Goal: Task Accomplishment & Management: Manage account settings

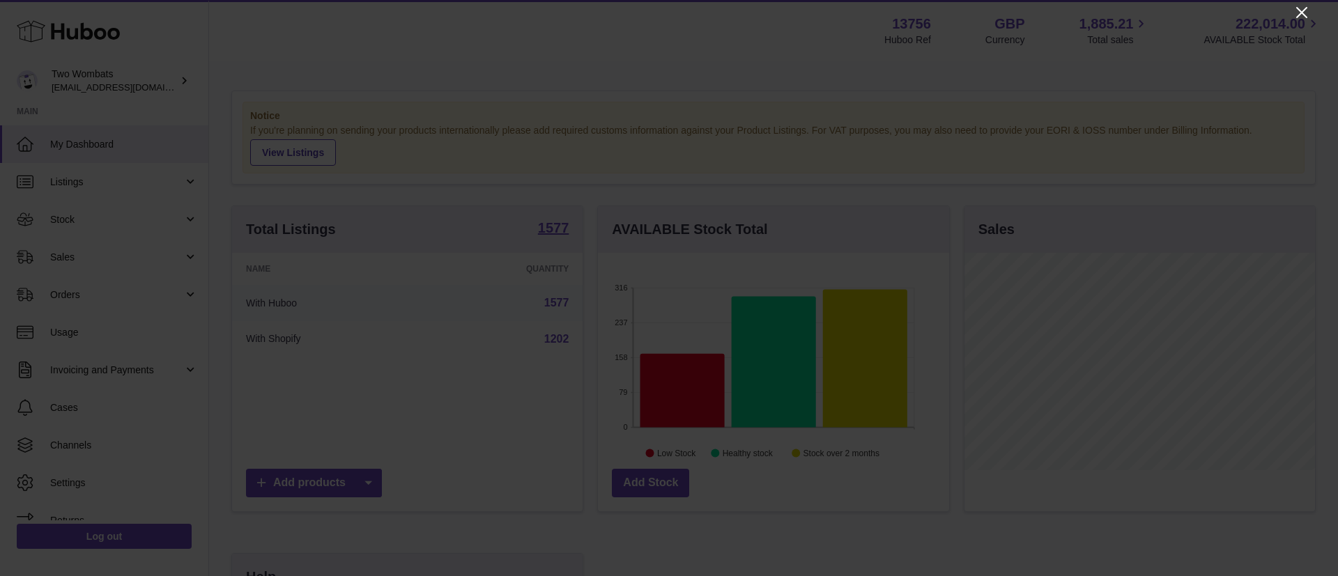
click at [1309, 17] on icon "Close" at bounding box center [1301, 12] width 17 height 17
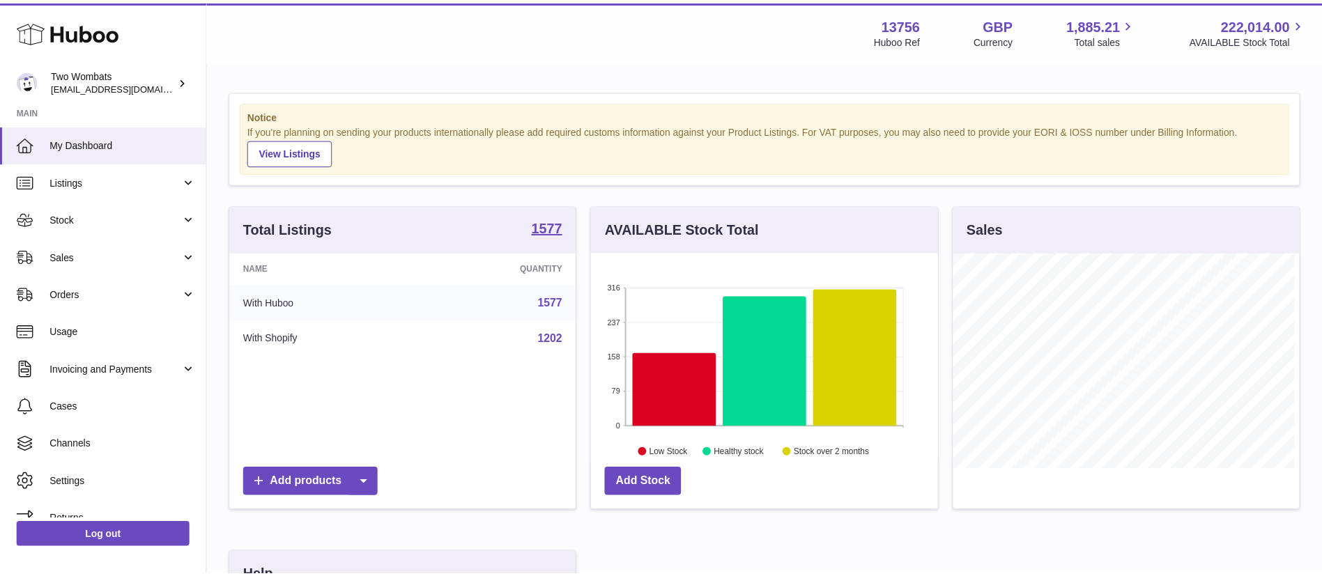
scroll to position [696577, 696449]
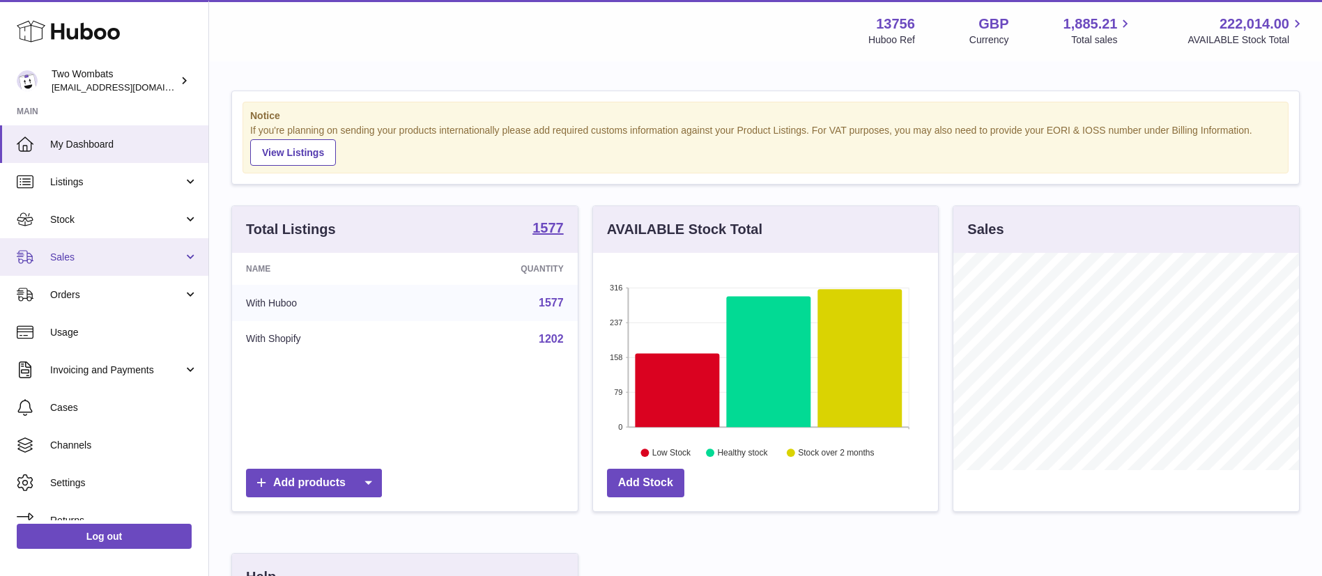
click at [107, 257] on span "Sales" at bounding box center [116, 257] width 133 height 13
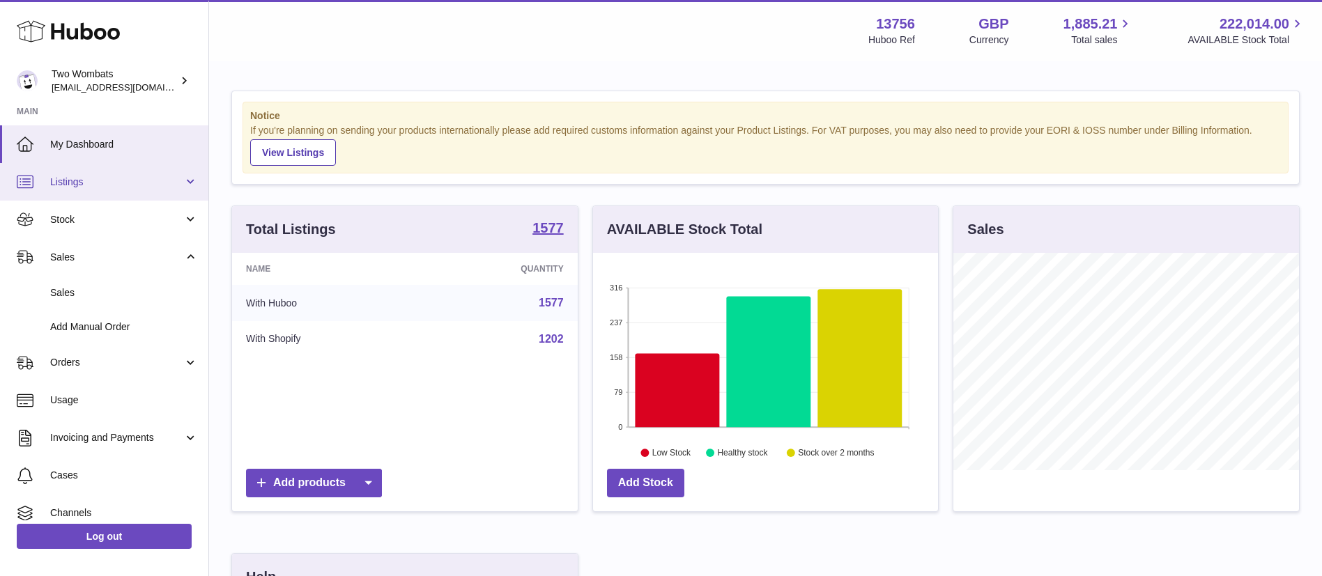
click at [136, 186] on span "Listings" at bounding box center [116, 182] width 133 height 13
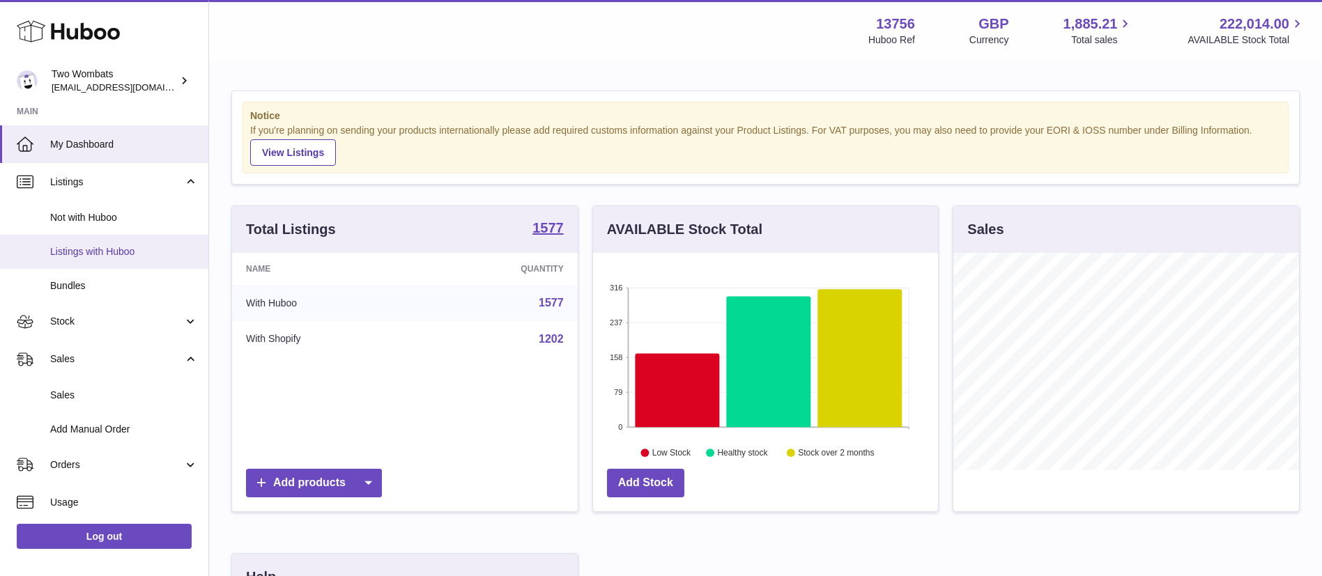
click at [106, 252] on span "Listings with Huboo" at bounding box center [124, 251] width 148 height 13
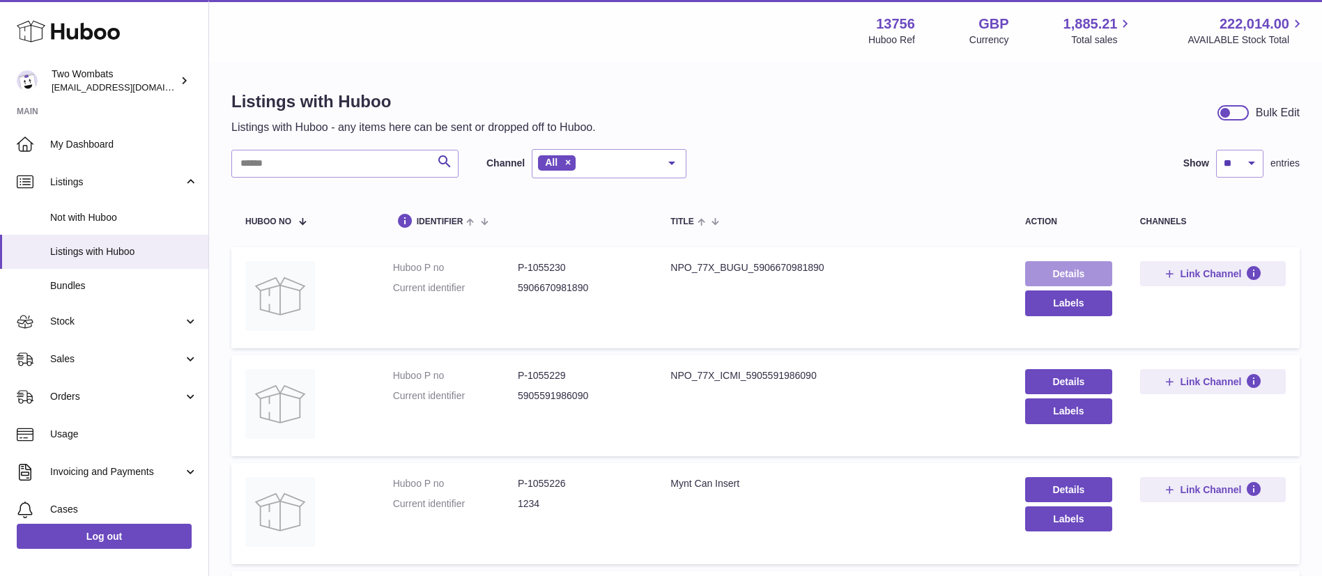
click at [1053, 275] on link "Details" at bounding box center [1068, 273] width 87 height 25
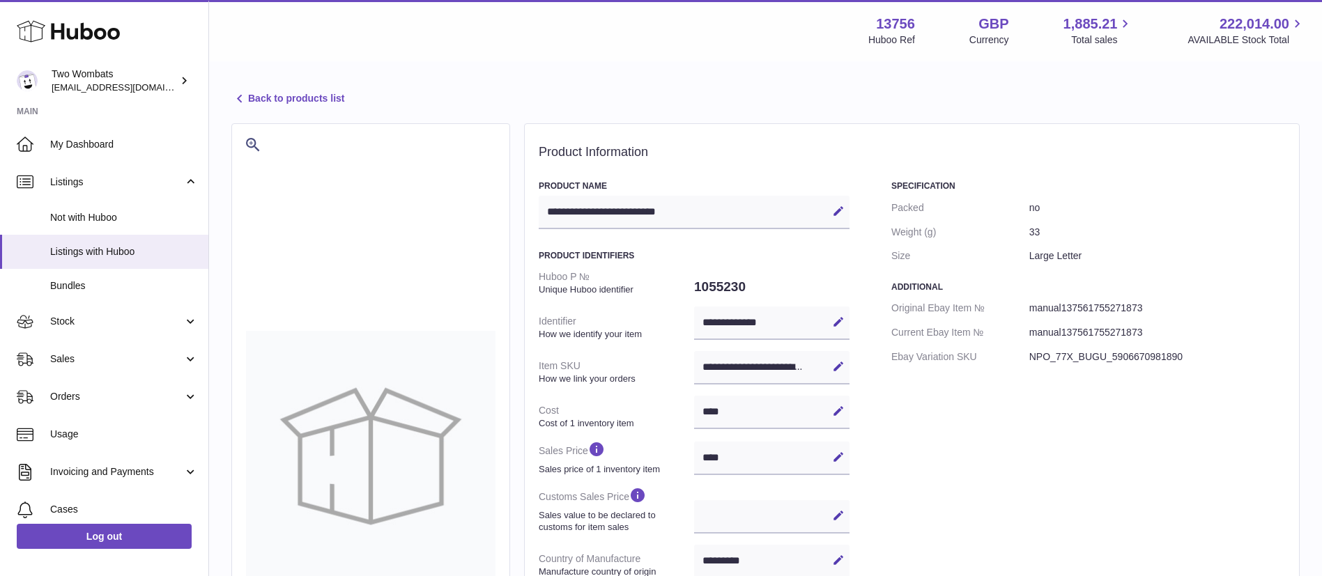
select select "***"
select select "****"
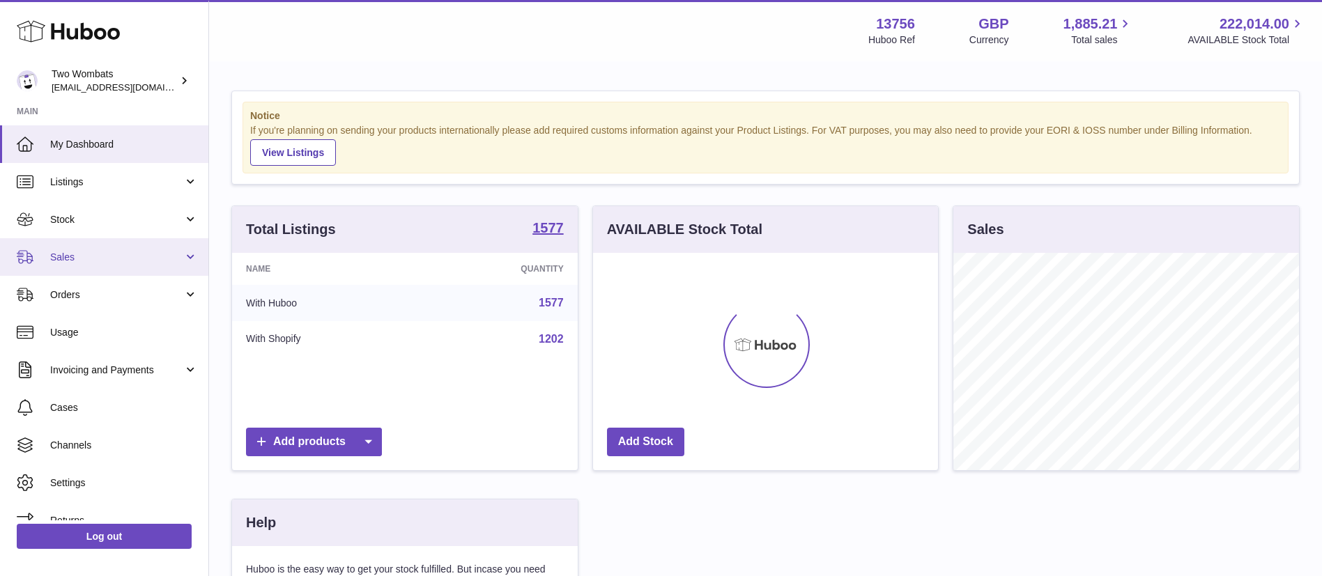
scroll to position [217, 345]
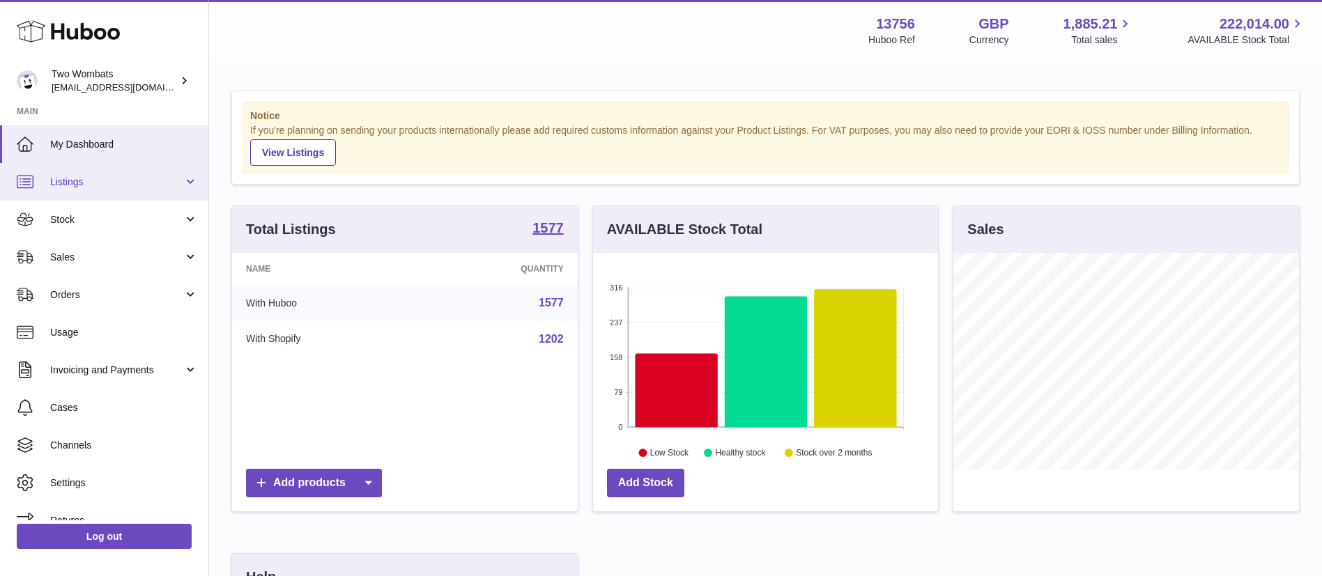
click at [125, 194] on link "Listings" at bounding box center [104, 182] width 208 height 38
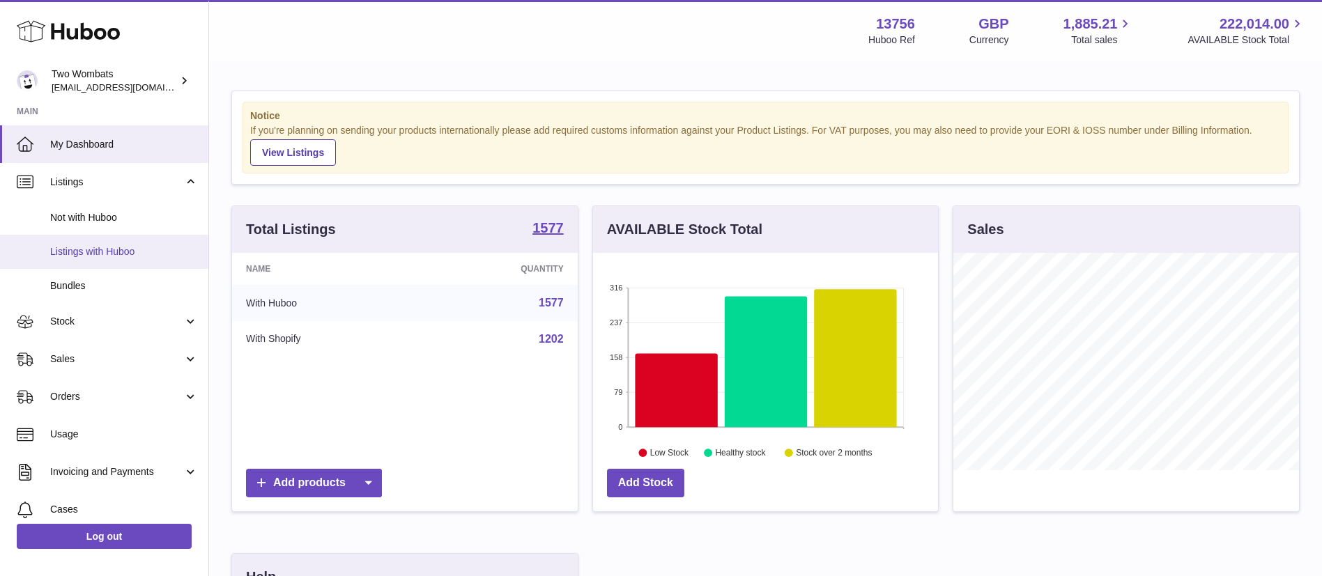
click at [111, 252] on span "Listings with Huboo" at bounding box center [124, 251] width 148 height 13
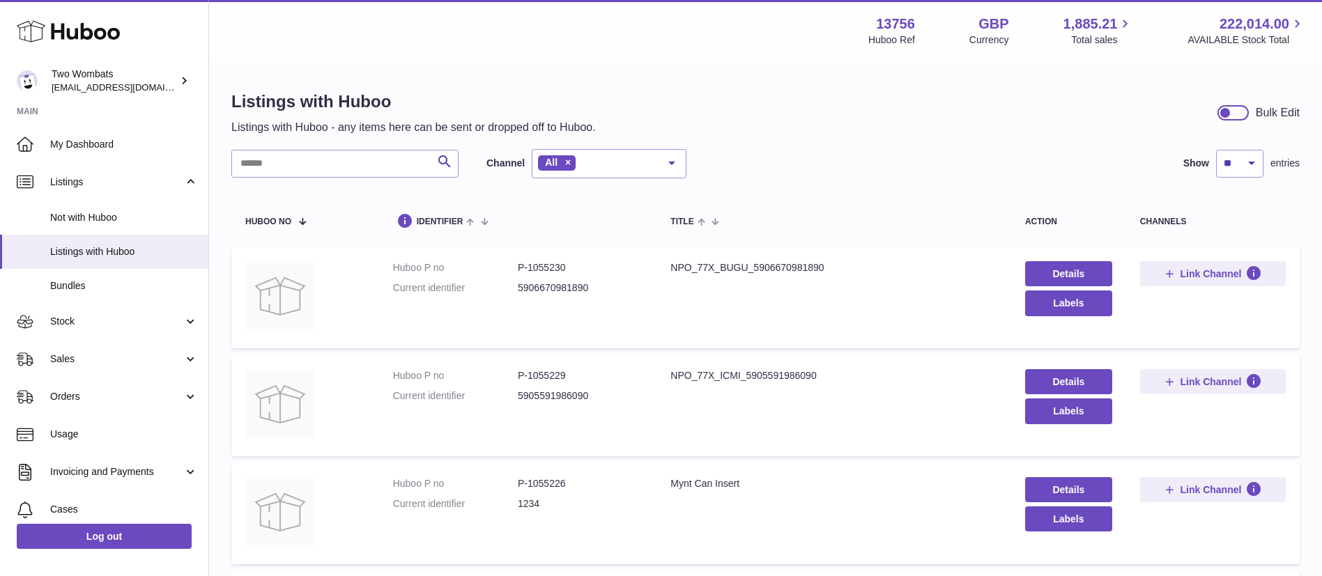
click at [826, 224] on div "title" at bounding box center [833, 220] width 327 height 11
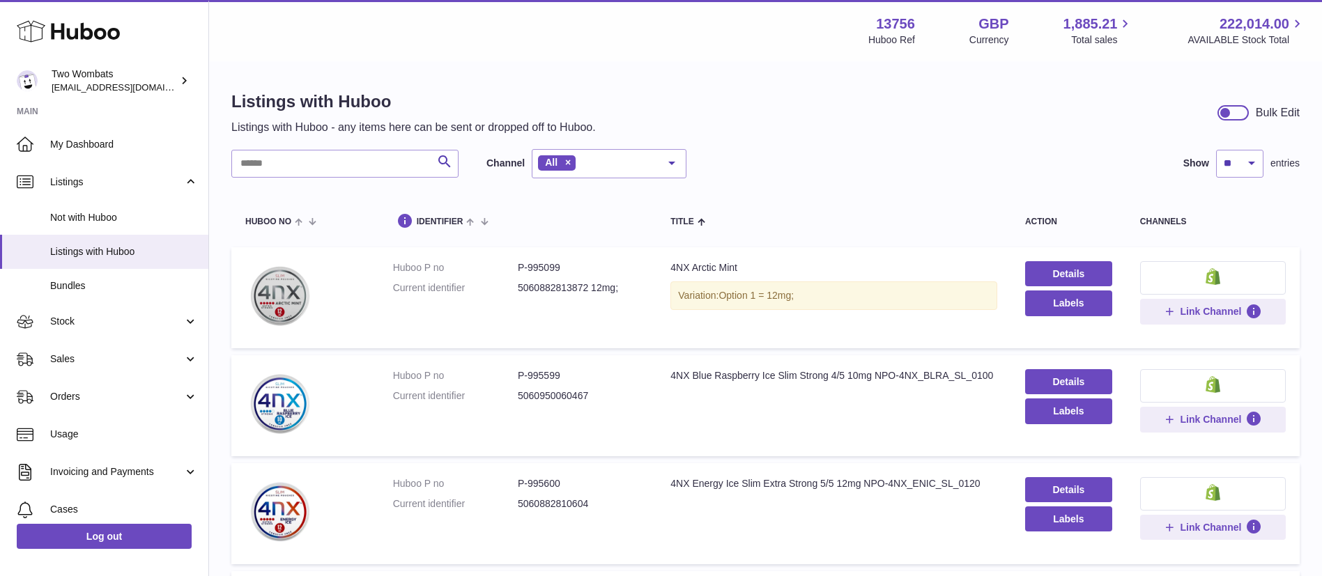
click at [880, 91] on div "Listings with Huboo Listings with Huboo - any items here can be sent or dropped…" at bounding box center [765, 113] width 1068 height 45
click at [1093, 274] on link "Details" at bounding box center [1068, 273] width 87 height 25
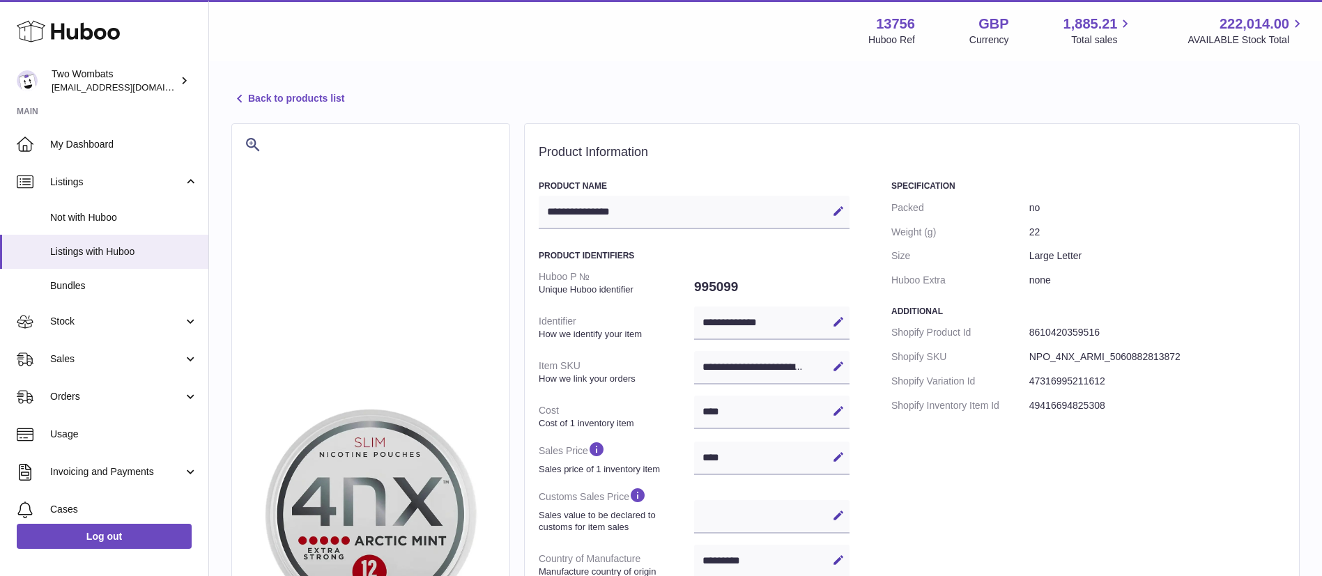
select select "***"
select select "****"
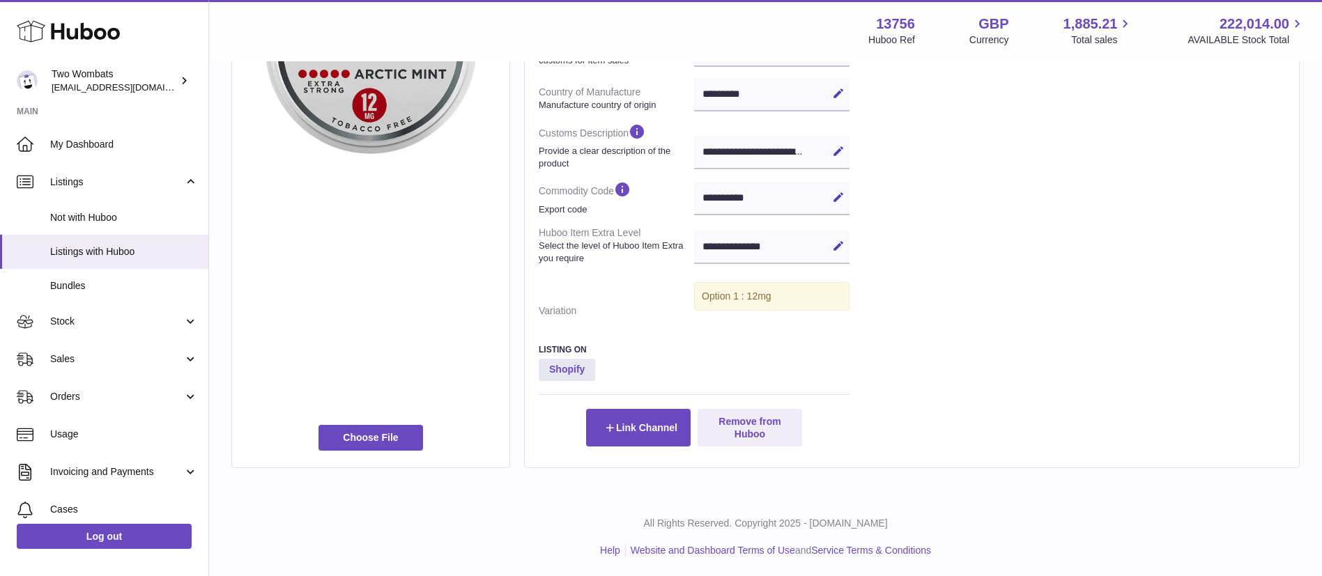
scroll to position [469, 0]
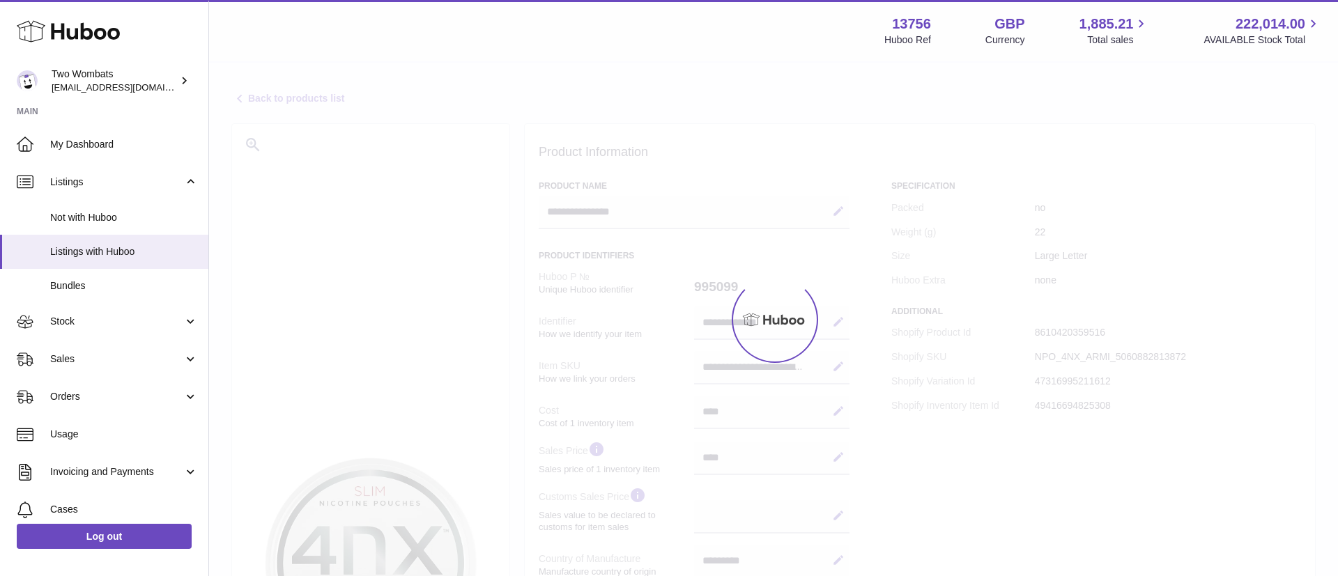
select select "***"
select select "****"
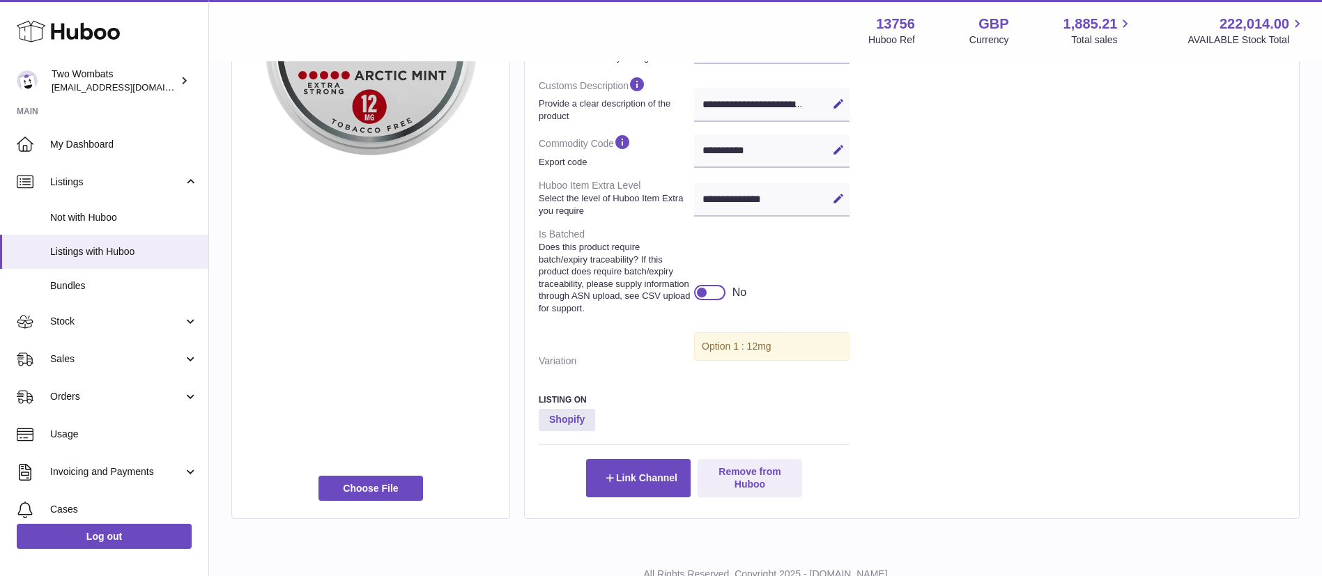
scroll to position [520, 0]
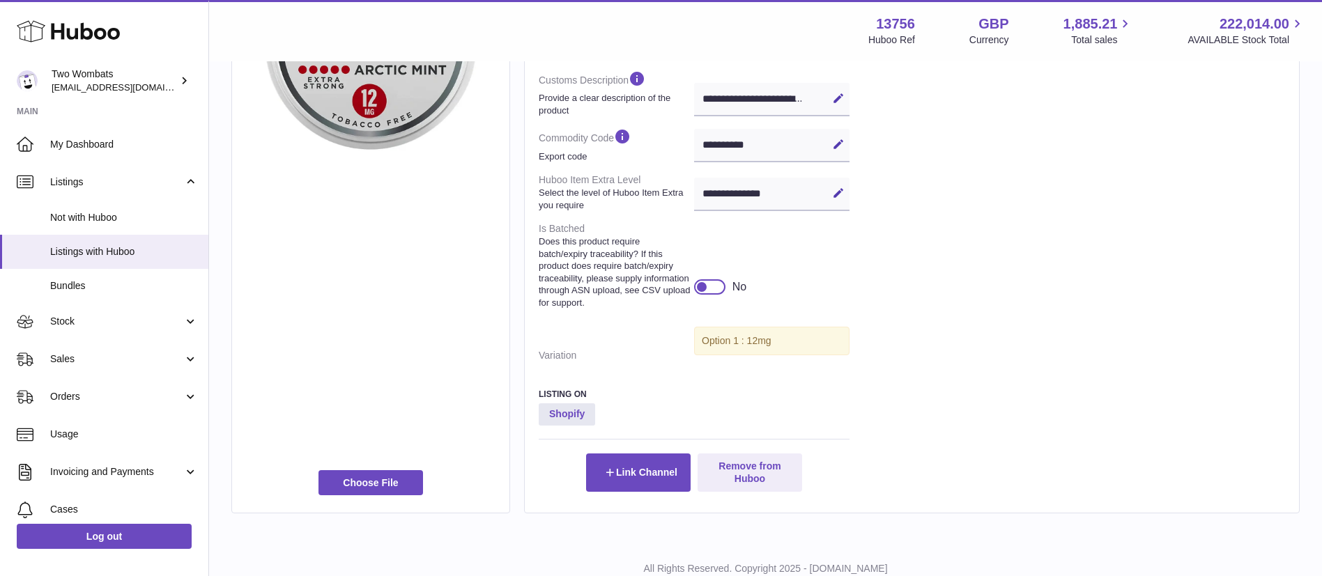
click at [714, 295] on div at bounding box center [709, 286] width 31 height 15
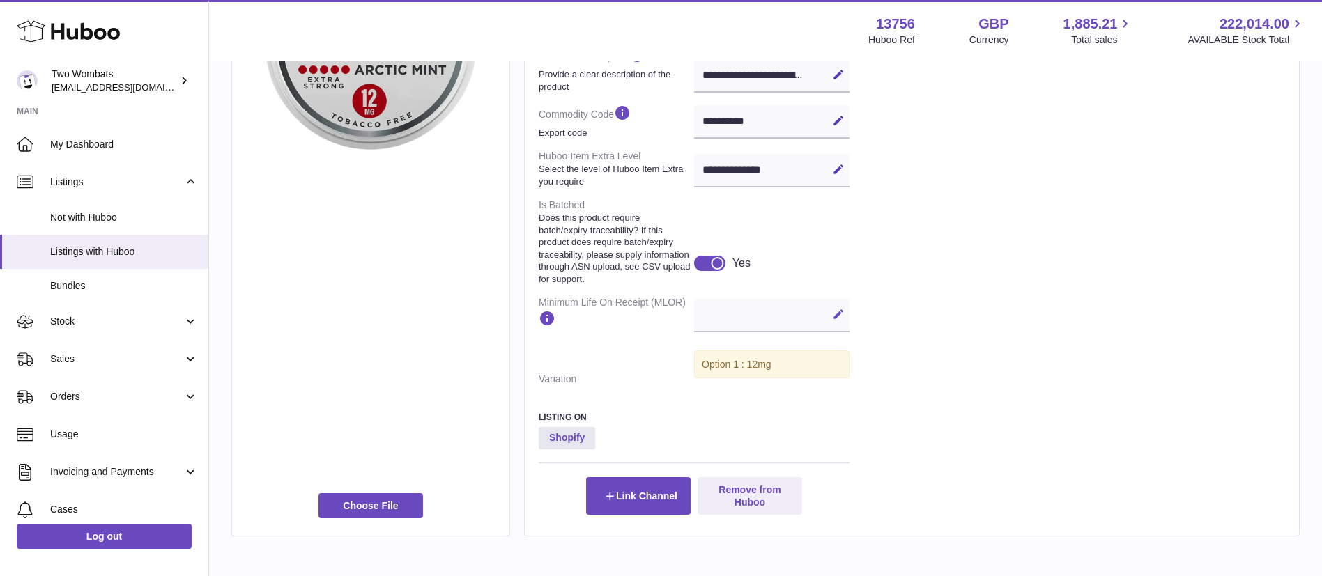
click at [831, 325] on button "Edit" at bounding box center [838, 314] width 22 height 22
click at [770, 330] on input "text" at bounding box center [771, 315] width 155 height 33
type input "**"
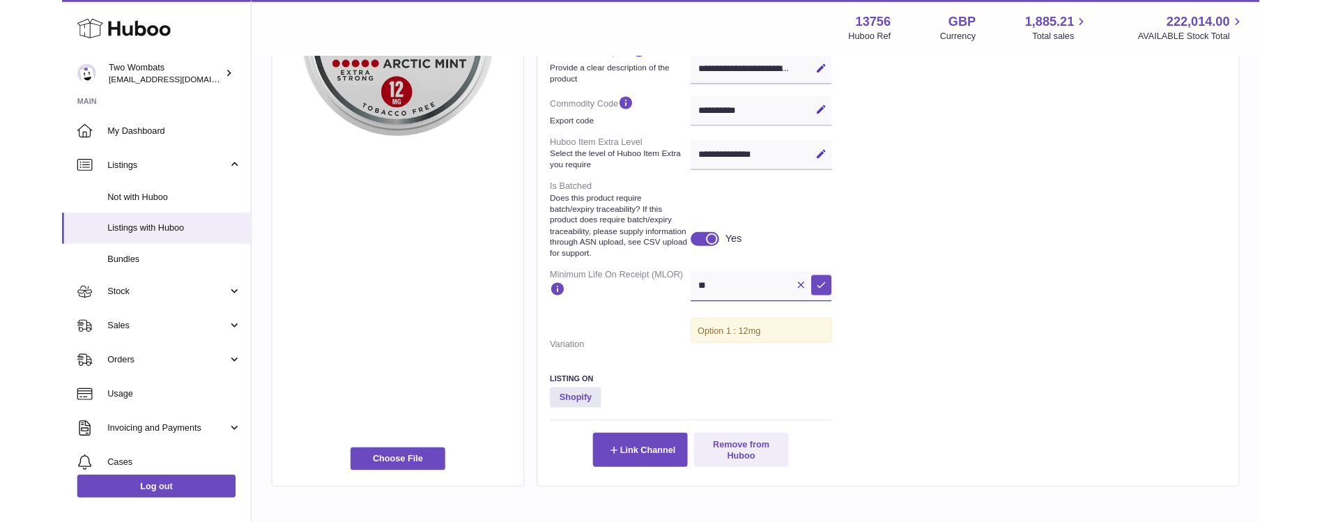
scroll to position [626, 0]
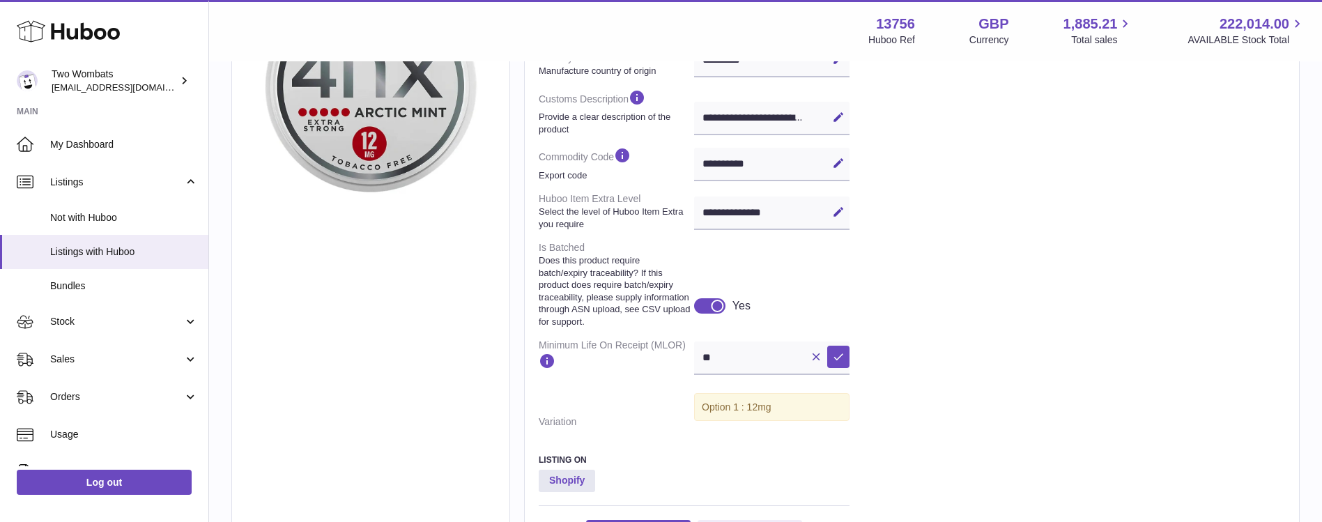
scroll to position [530, 0]
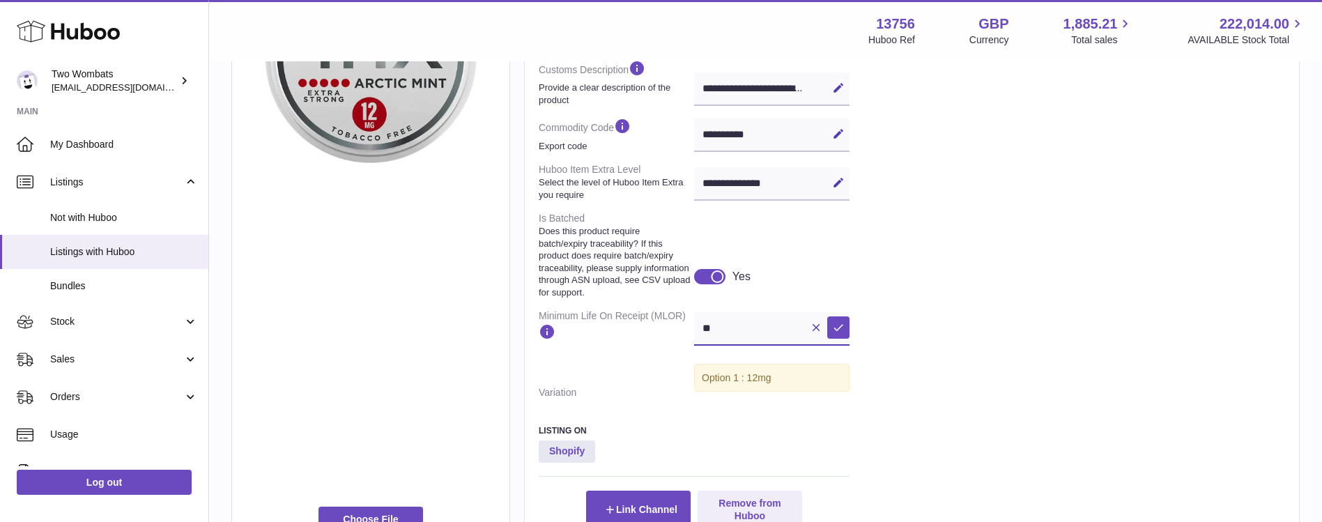
click at [767, 339] on input "**" at bounding box center [771, 328] width 155 height 33
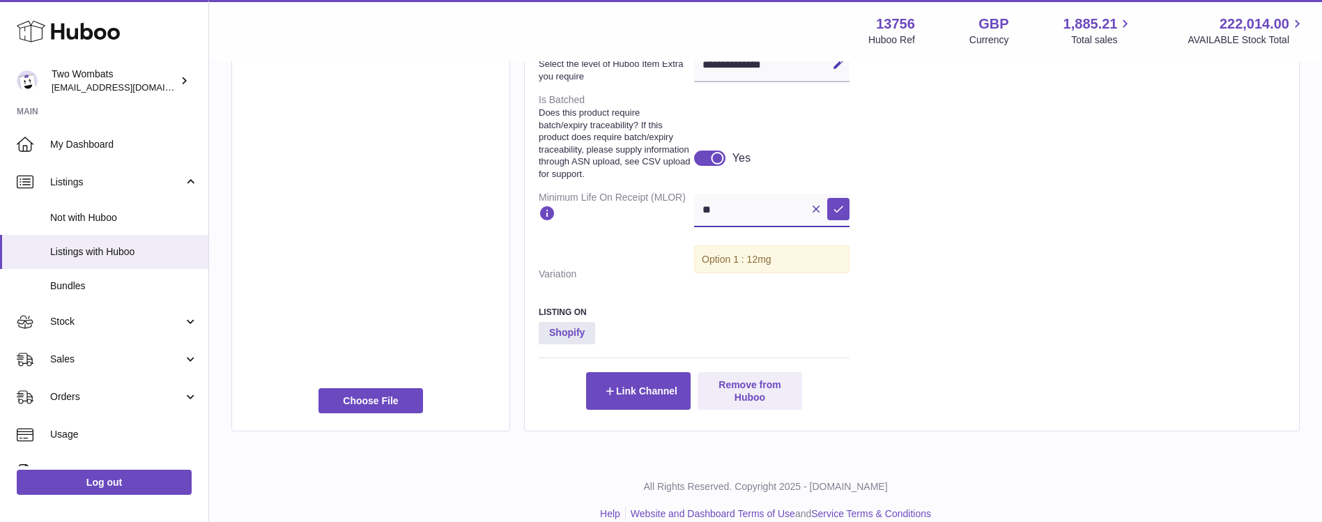
scroll to position [656, 0]
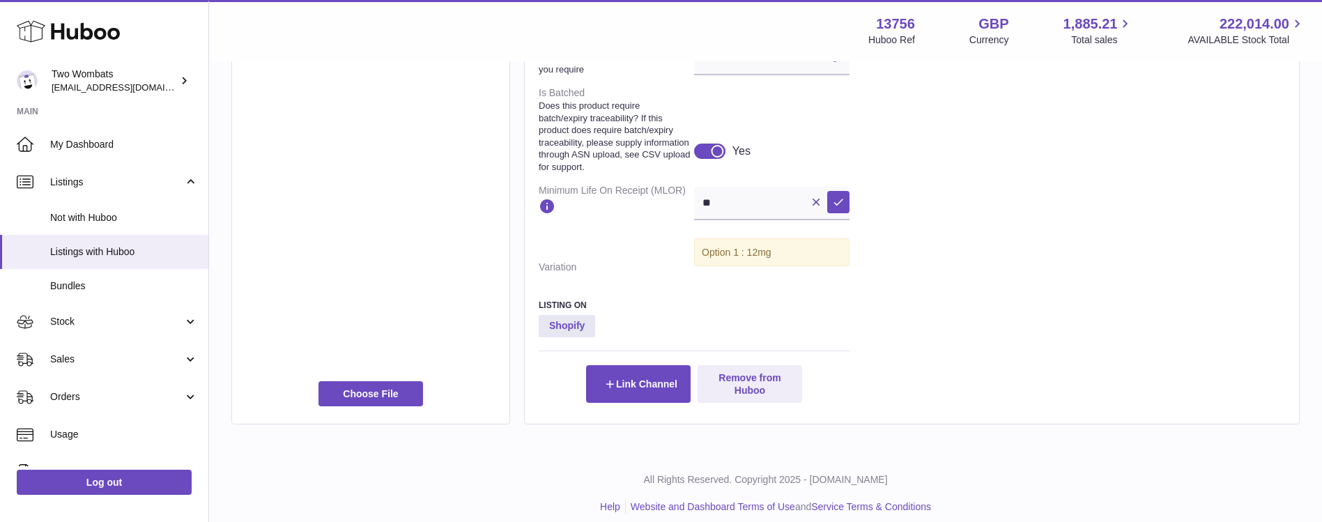
drag, startPoint x: 1081, startPoint y: 348, endPoint x: 1163, endPoint y: 314, distance: 88.7
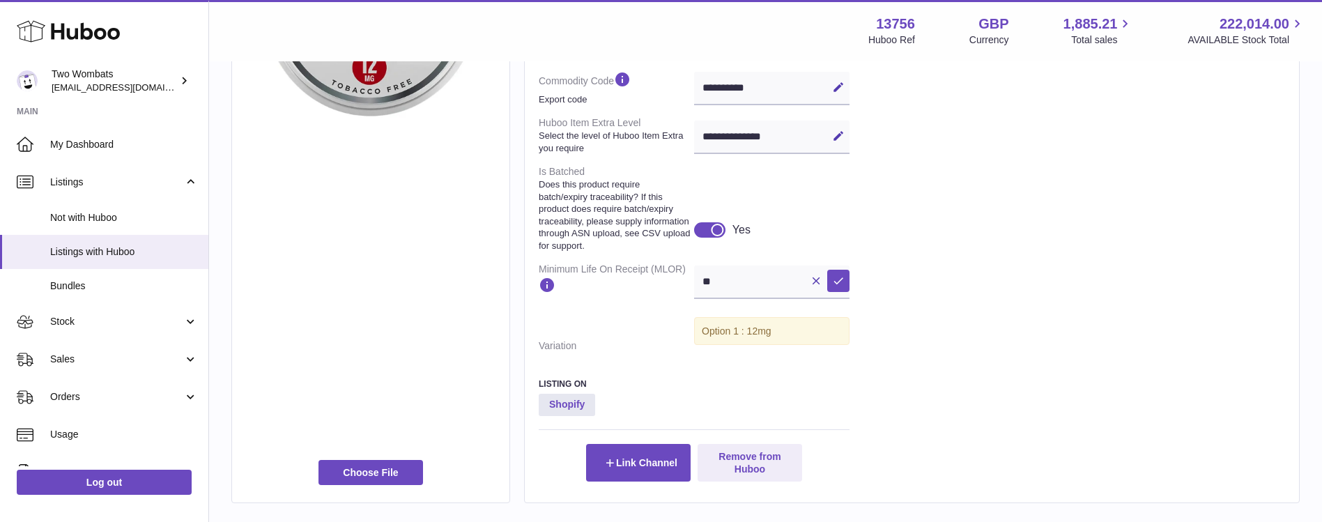
scroll to position [591, 0]
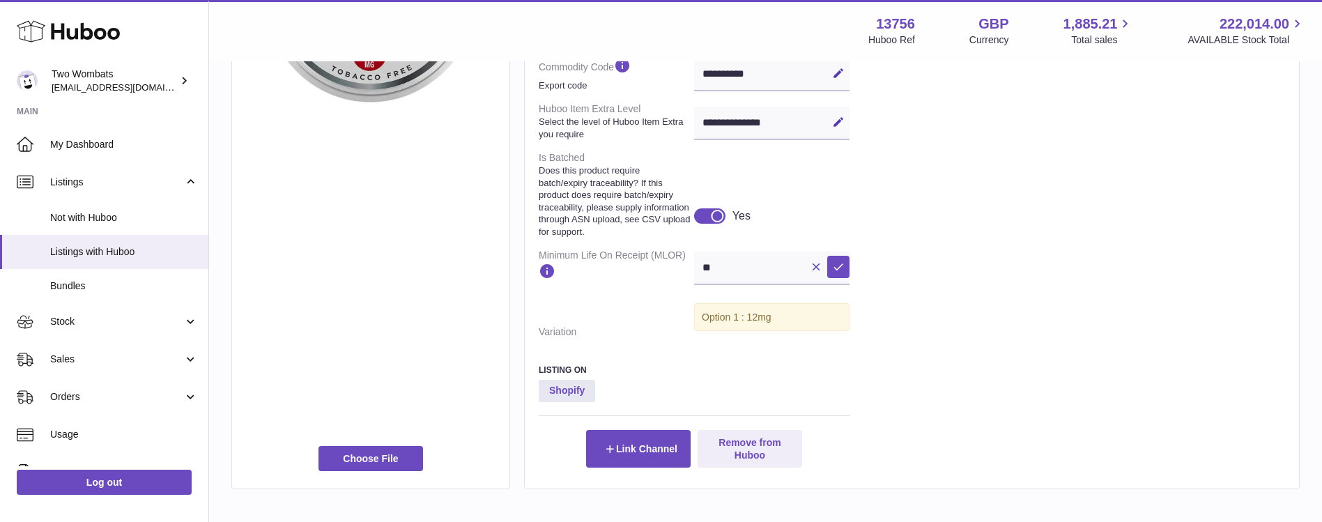
click at [914, 325] on div "Specification Packed no Weight (g) 22 Size Large Letter Huboo Extra none Additi…" at bounding box center [1088, 28] width 394 height 877
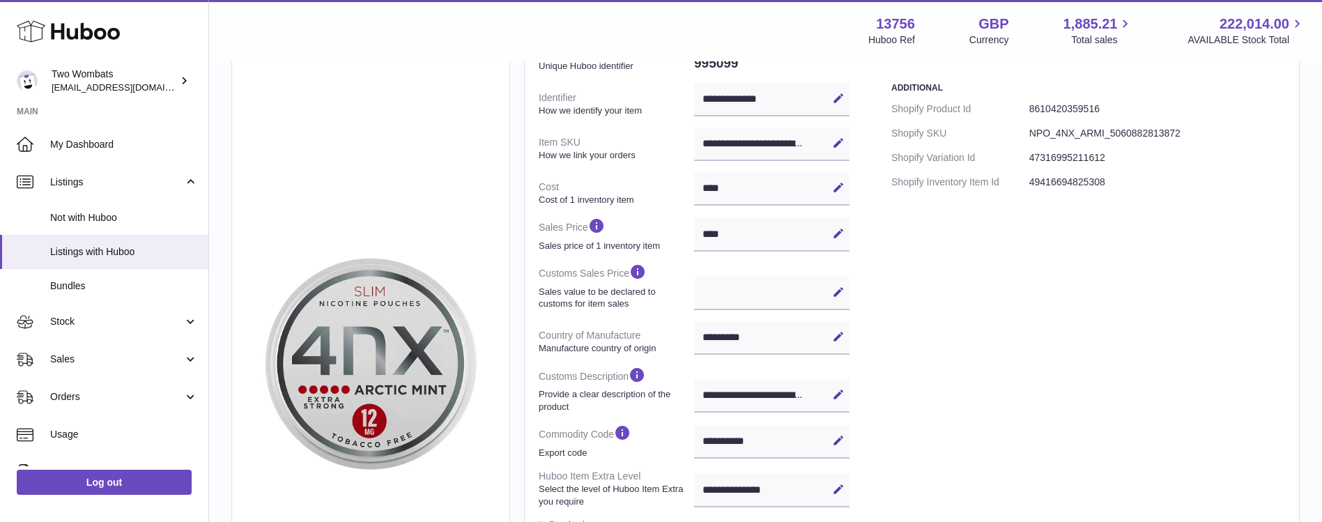
scroll to position [0, 0]
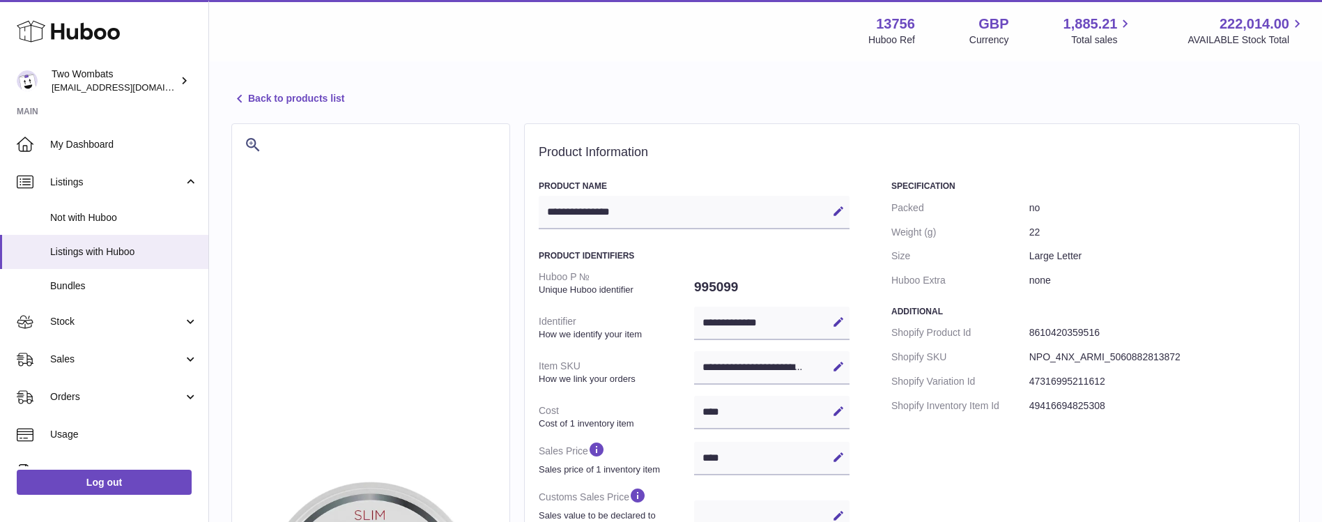
click at [695, 152] on h2 "Product Information" at bounding box center [912, 152] width 746 height 15
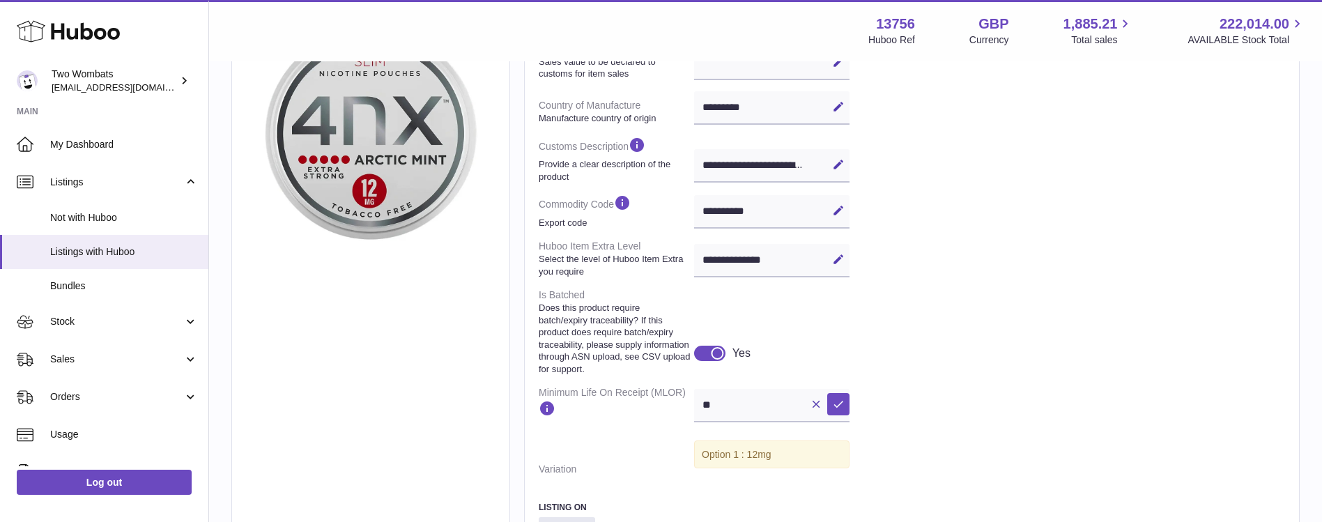
scroll to position [486, 0]
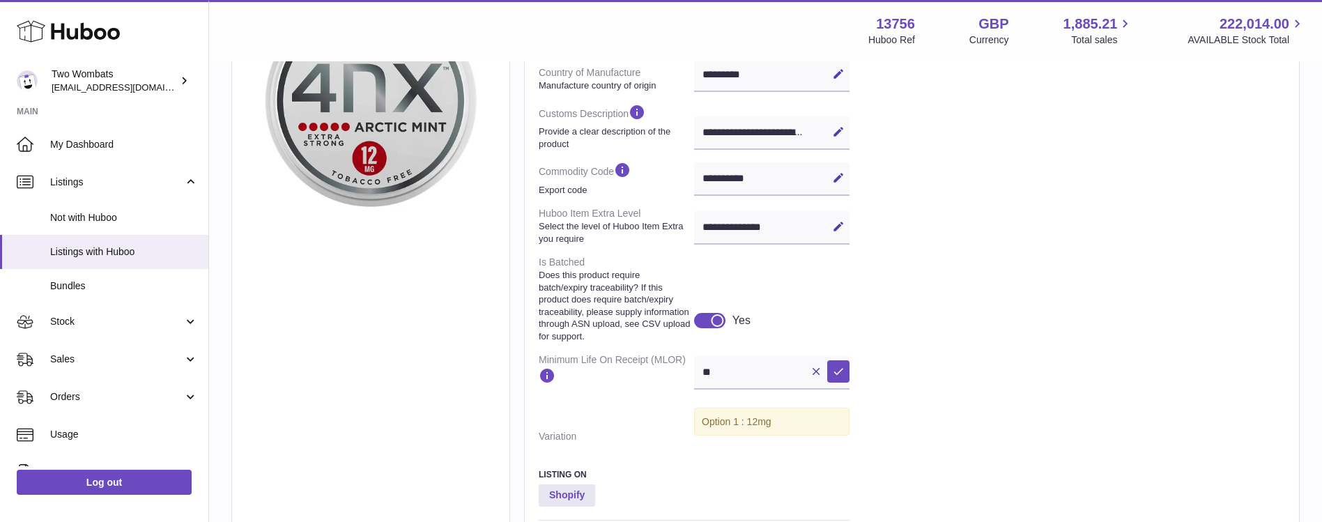
click at [967, 237] on div "Specification Packed no Weight (g) 22 Size Large Letter Huboo Extra none Additi…" at bounding box center [1088, 132] width 394 height 877
drag, startPoint x: 1066, startPoint y: 199, endPoint x: 1080, endPoint y: 200, distance: 14.0
click at [1066, 200] on div "Specification Packed no Weight (g) 22 Size Large Letter Huboo Extra none Additi…" at bounding box center [1088, 132] width 394 height 877
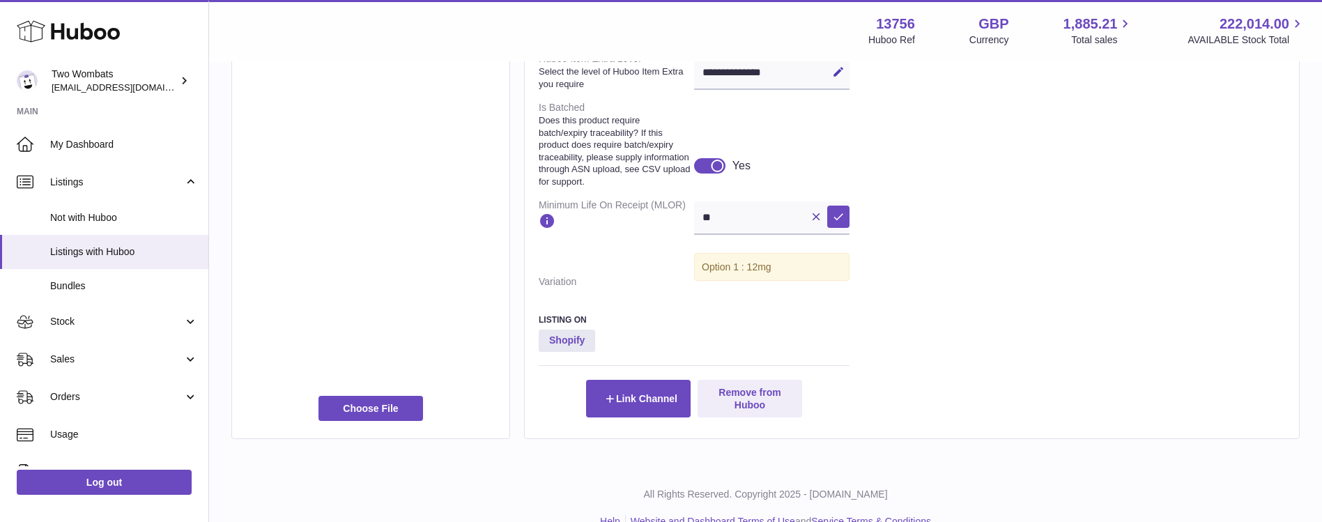
scroll to position [643, 0]
click at [714, 170] on div at bounding box center [717, 163] width 13 height 13
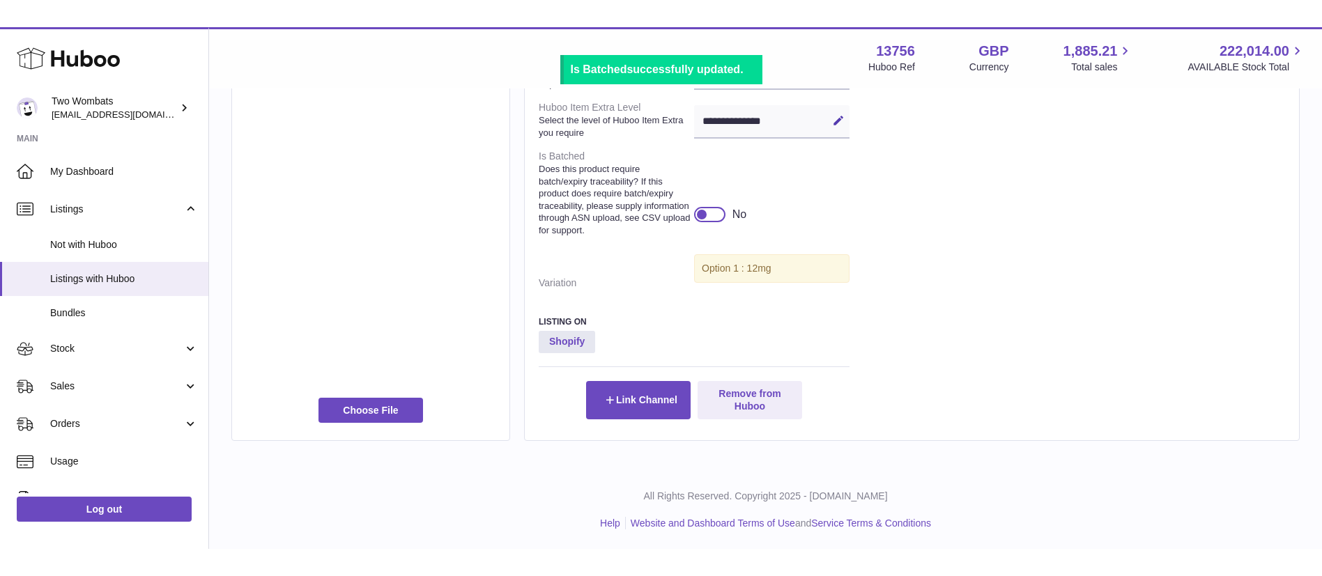
scroll to position [0, 0]
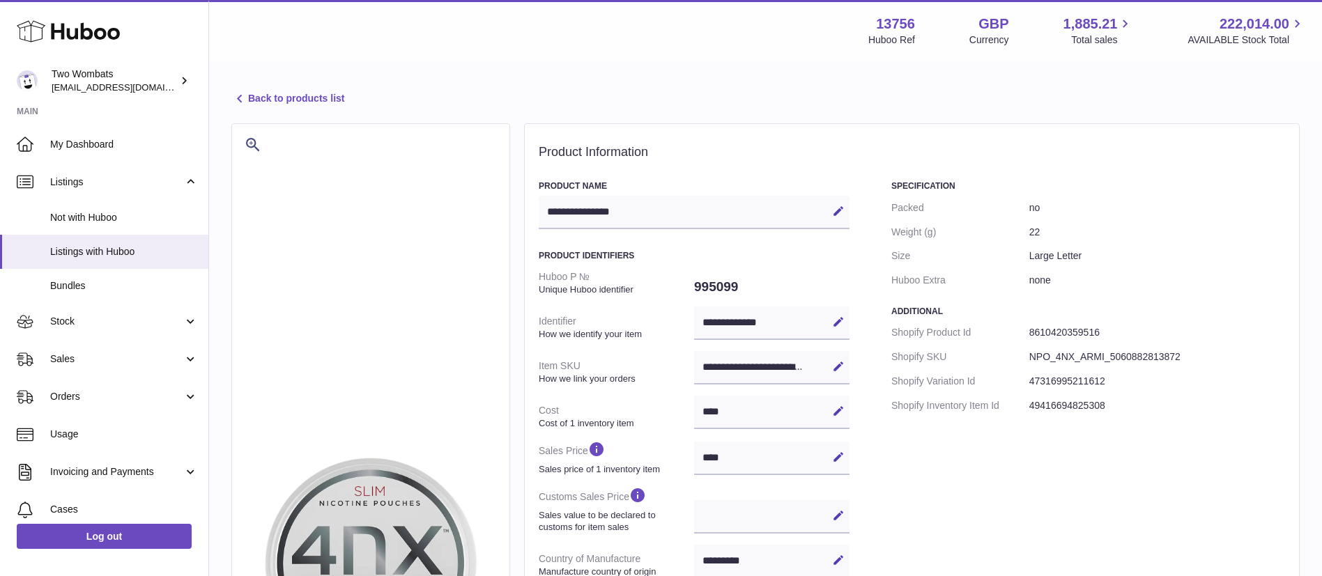
click at [288, 93] on link "Back to products list" at bounding box center [287, 99] width 113 height 17
